Goal: Transaction & Acquisition: Purchase product/service

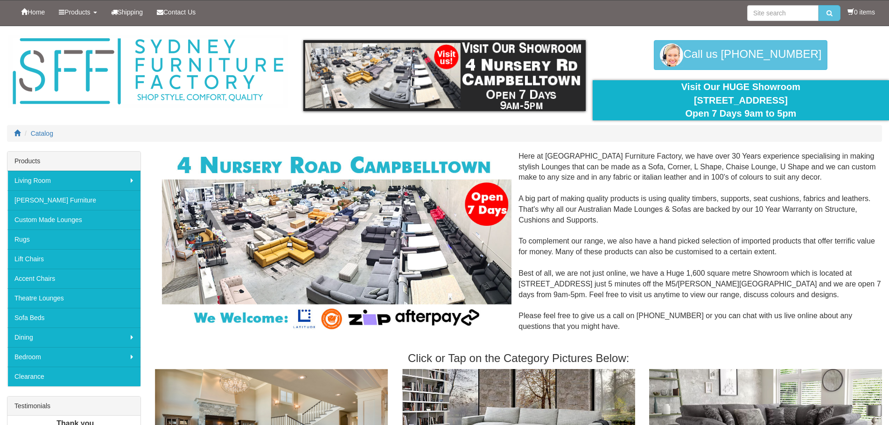
drag, startPoint x: 737, startPoint y: 12, endPoint x: 756, endPoint y: 12, distance: 19.1
click at [739, 12] on div "Home Products Living Room Lounges Sofas Australian Made Lounges Corner Modular …" at bounding box center [444, 12] width 875 height 25
click at [758, 11] on input "search" at bounding box center [782, 13] width 71 height 16
type input "c"
type input "sofa bed"
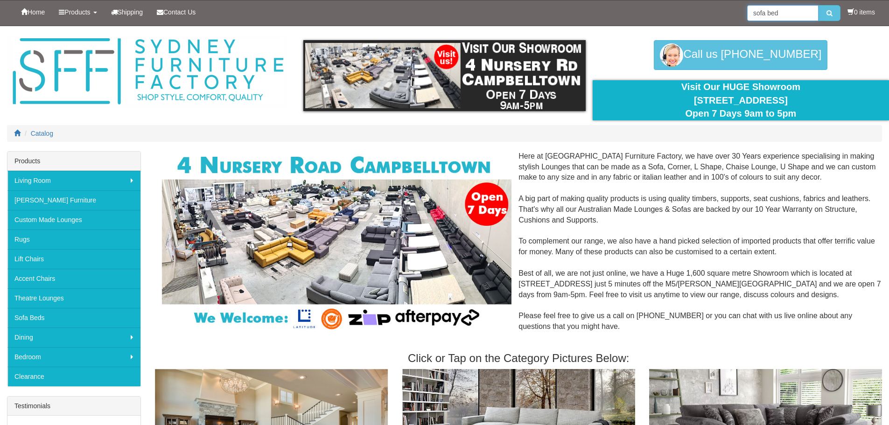
click at [819, 5] on button "submit" at bounding box center [830, 13] width 22 height 16
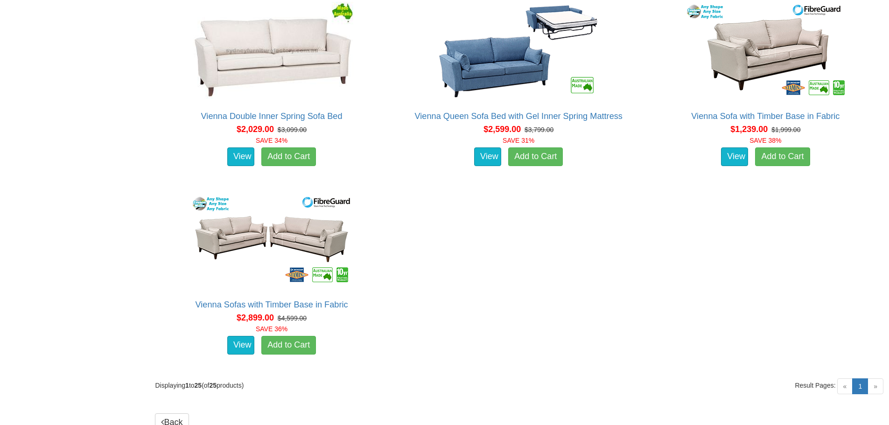
scroll to position [1682, 0]
